Goal: Book appointment/travel/reservation

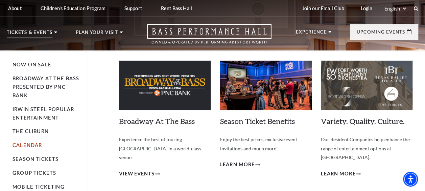
click at [31, 147] on link "Calendar" at bounding box center [26, 145] width 29 height 6
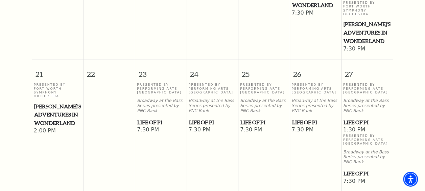
scroll to position [443, 0]
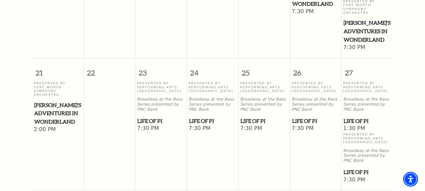
click at [305, 117] on span "Life of Pi" at bounding box center [315, 121] width 47 height 8
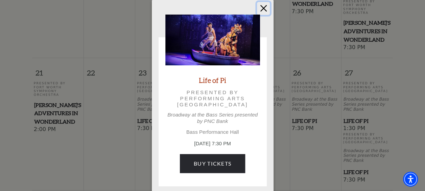
click at [265, 7] on button "Close" at bounding box center [263, 8] width 13 height 13
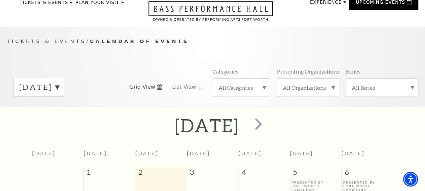
scroll to position [0, 0]
